Goal: Task Accomplishment & Management: Complete application form

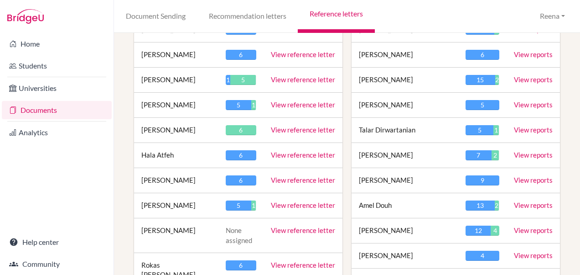
scroll to position [179, 0]
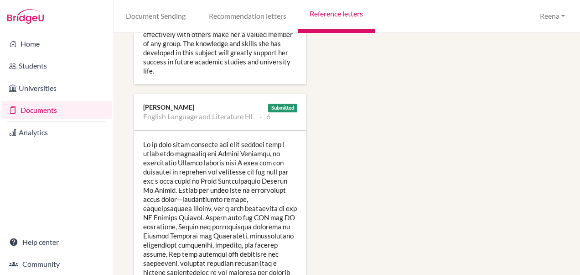
scroll to position [1070, 0]
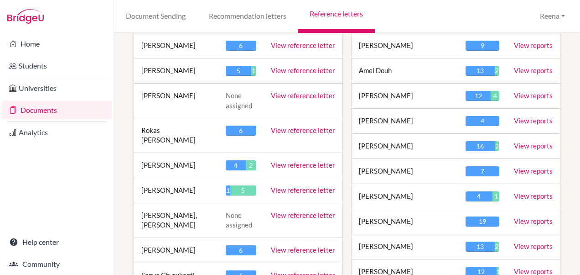
scroll to position [339, 0]
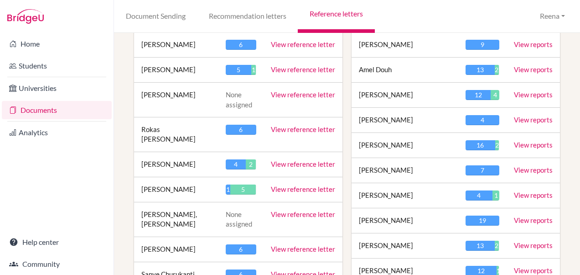
click at [297, 185] on link "View reference letter" at bounding box center [303, 189] width 64 height 8
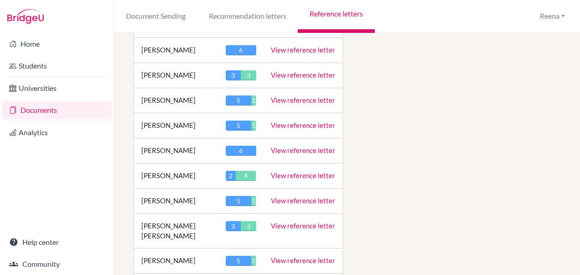
scroll to position [1867, 0]
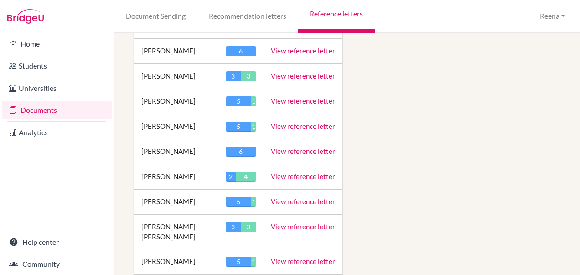
click at [286, 172] on link "View reference letter" at bounding box center [303, 176] width 64 height 8
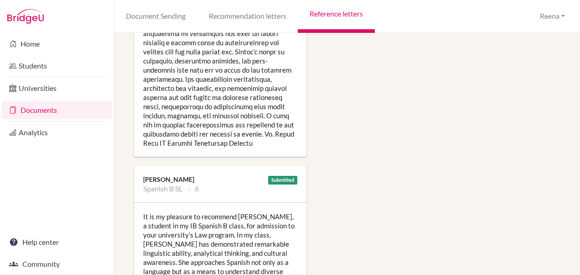
scroll to position [1304, 0]
